Goal: Navigation & Orientation: Find specific page/section

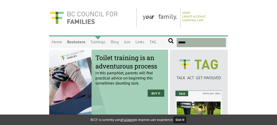
click at [94, 42] on link "Trainings" at bounding box center [98, 42] width 20 height 12
